Goal: Register for event/course

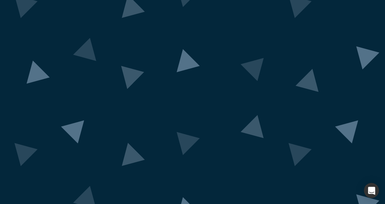
scroll to position [50, 0]
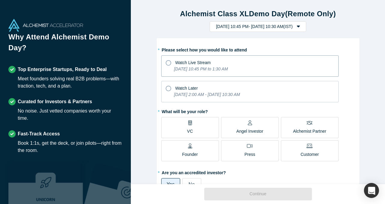
click at [204, 65] on div "Watch Live Stream" at bounding box center [192, 63] width 35 height 6
click at [0, 0] on input "Watch Live Stream [DATE] 10:45 PM to 1:30 AM" at bounding box center [0, 0] width 0 height 0
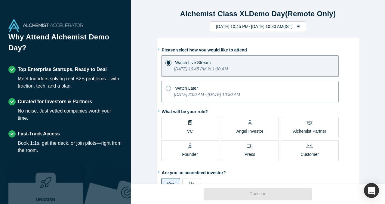
click at [197, 92] on icon "[DATE] 2:00 AM - [DATE] 10:30 AM" at bounding box center [207, 94] width 66 height 5
click at [0, 0] on input "Watch Later [DATE] 2:00 AM - [DATE] 10:30 AM" at bounding box center [0, 0] width 0 height 0
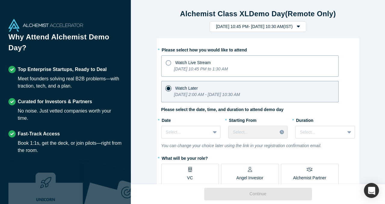
click at [193, 66] on p "[DATE] 10:45 PM to 1:30 AM" at bounding box center [201, 69] width 54 height 6
click at [0, 0] on input "Watch Live Stream [DATE] 10:45 PM to 1:30 AM" at bounding box center [0, 0] width 0 height 0
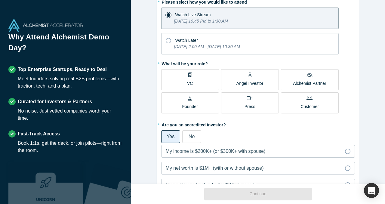
scroll to position [50, 0]
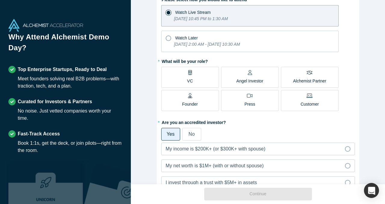
click at [183, 78] on label "VC" at bounding box center [190, 77] width 58 height 21
click at [0, 0] on input "VC" at bounding box center [0, 0] width 0 height 0
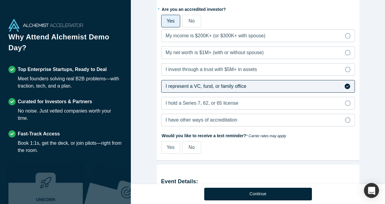
scroll to position [160, 0]
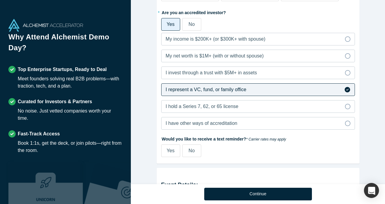
click at [191, 26] on span "No" at bounding box center [191, 24] width 6 height 5
click at [0, 0] on input "No" at bounding box center [0, 0] width 0 height 0
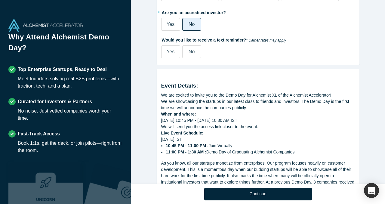
click at [171, 23] on span "Yes" at bounding box center [171, 24] width 8 height 5
click at [0, 0] on input "Yes" at bounding box center [0, 0] width 0 height 0
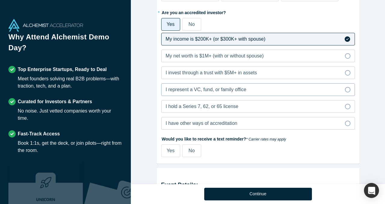
click at [206, 87] on span "I represent a VC, fund, or family office" at bounding box center [206, 89] width 81 height 5
click at [0, 0] on input "I represent a VC, fund, or family office" at bounding box center [0, 0] width 0 height 0
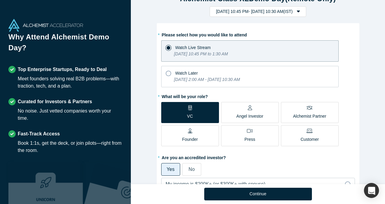
scroll to position [0, 0]
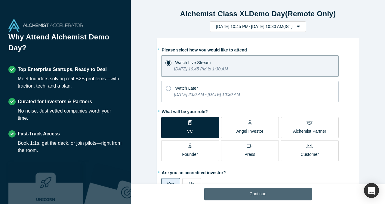
click at [250, 196] on button "Continue" at bounding box center [258, 194] width 108 height 13
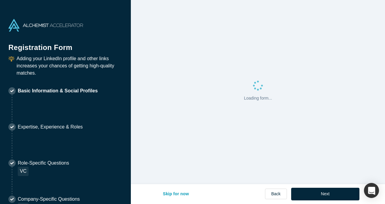
select select "US"
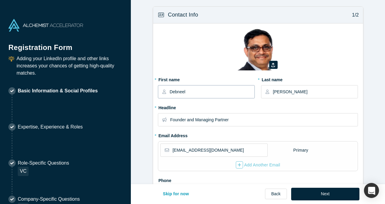
click at [191, 91] on input "Debneel" at bounding box center [212, 91] width 84 height 13
type input "Adi"
click at [300, 91] on input "[PERSON_NAME]" at bounding box center [315, 91] width 84 height 13
type input "M"
click at [224, 123] on input "Founder and Managing Partner" at bounding box center [263, 119] width 187 height 13
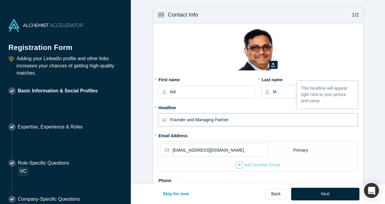
drag, startPoint x: 214, startPoint y: 121, endPoint x: 170, endPoint y: 120, distance: 44.2
click at [170, 120] on input "Founder and Managing Partner" at bounding box center [263, 119] width 187 height 13
type input "Partner"
drag, startPoint x: 188, startPoint y: 149, endPoint x: 172, endPoint y: 150, distance: 15.9
click at [172, 150] on div "[EMAIL_ADDRESS][DOMAIN_NAME]" at bounding box center [213, 149] width 107 height 13
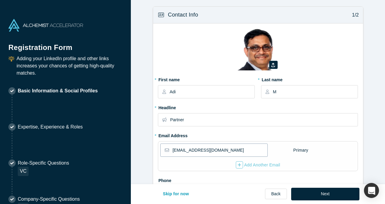
type input "[EMAIL_ADDRESS][DOMAIN_NAME]"
click at [211, 135] on fieldset "Zoom Save Remove Upload New * First name Adi * Last name M * Headline Partner *…" at bounding box center [258, 129] width 200 height 202
click at [262, 46] on img at bounding box center [258, 49] width 42 height 42
click at [274, 62] on button "button" at bounding box center [273, 65] width 8 height 8
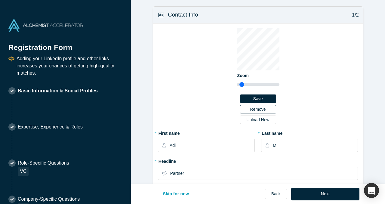
click at [257, 109] on button "Remove" at bounding box center [258, 109] width 36 height 8
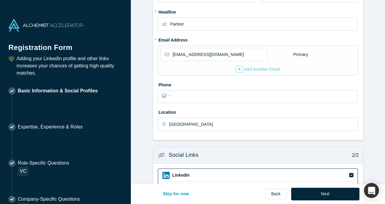
scroll to position [105, 0]
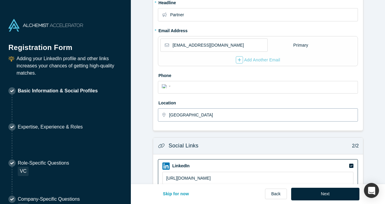
click at [227, 113] on input "[GEOGRAPHIC_DATA]" at bounding box center [263, 115] width 188 height 13
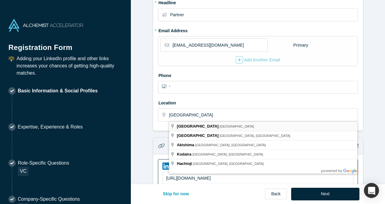
type input "[GEOGRAPHIC_DATA], [GEOGRAPHIC_DATA]"
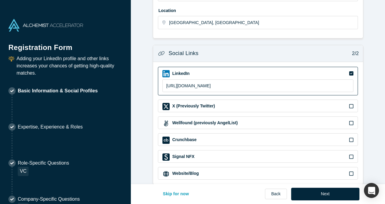
scroll to position [206, 0]
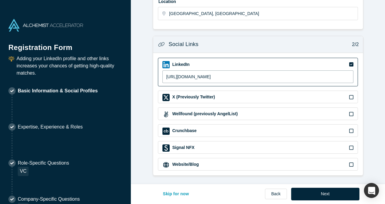
click at [227, 76] on input "[URL][DOMAIN_NAME]" at bounding box center [257, 76] width 191 height 13
paste input "[DOMAIN_NAME][URL]"
type input "[URL][DOMAIN_NAME]"
click at [233, 47] on div "Social Links 2/2" at bounding box center [258, 44] width 210 height 17
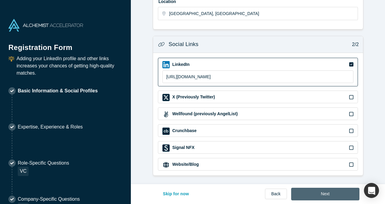
click at [311, 200] on button "Next" at bounding box center [325, 194] width 68 height 13
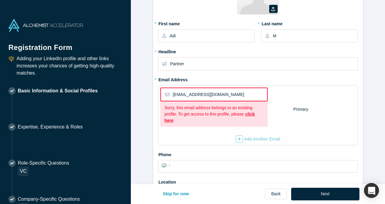
scroll to position [56, 0]
click at [253, 113] on link "click here" at bounding box center [209, 116] width 90 height 11
click at [195, 35] on input "Adi" at bounding box center [212, 35] width 84 height 13
type input "[PERSON_NAME]"
click at [304, 35] on input "M" at bounding box center [315, 35] width 84 height 13
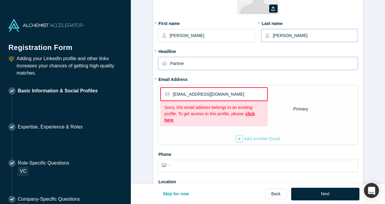
type input "[PERSON_NAME]"
click at [197, 64] on input "Partner" at bounding box center [263, 63] width 187 height 13
type input "Associate"
click at [178, 94] on input "[EMAIL_ADDRESS][DOMAIN_NAME]" at bounding box center [220, 94] width 94 height 13
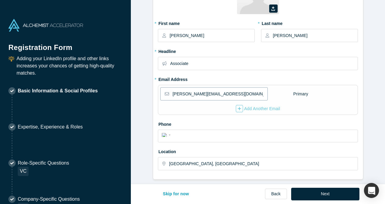
type input "[PERSON_NAME][EMAIL_ADDRESS][DOMAIN_NAME]"
click at [243, 124] on label "Phone" at bounding box center [258, 123] width 200 height 8
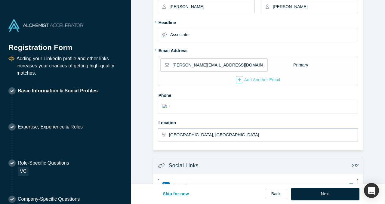
click at [207, 134] on input "[GEOGRAPHIC_DATA], [GEOGRAPHIC_DATA]" at bounding box center [263, 134] width 188 height 13
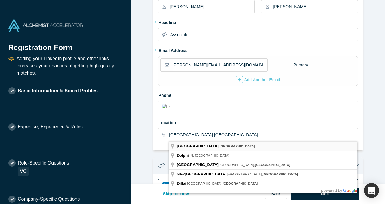
type input "[GEOGRAPHIC_DATA], [GEOGRAPHIC_DATA]"
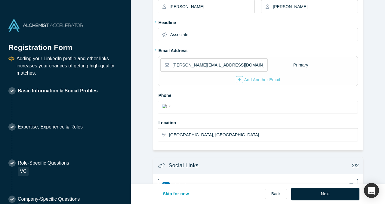
scroll to position [206, 0]
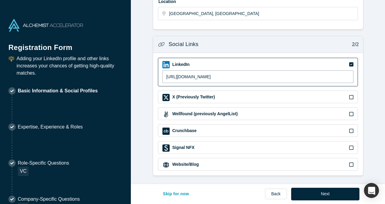
click at [200, 74] on input "[URL][DOMAIN_NAME]" at bounding box center [257, 76] width 191 height 13
paste input "[PERSON_NAME]"
type input "[URL][DOMAIN_NAME][PERSON_NAME]"
click at [231, 46] on div "Social Links 2/2" at bounding box center [258, 44] width 210 height 17
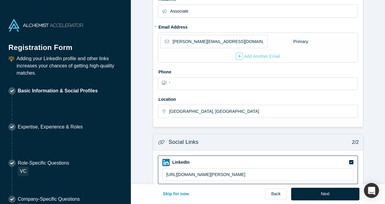
scroll to position [0, 0]
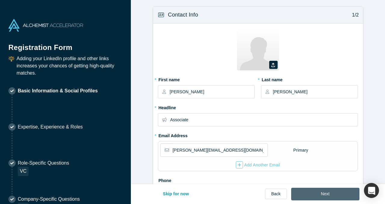
click at [313, 192] on button "Next" at bounding box center [325, 194] width 68 height 13
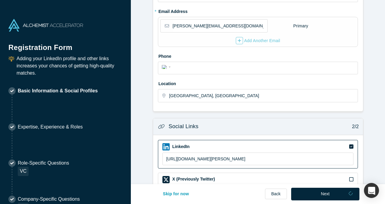
scroll to position [206, 0]
